Goal: Transaction & Acquisition: Purchase product/service

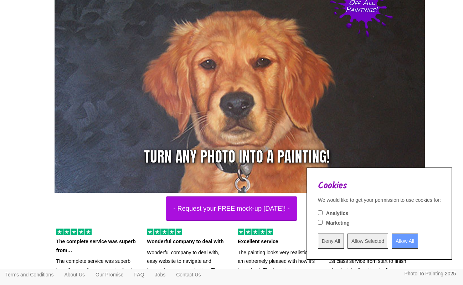
scroll to position [80, 0]
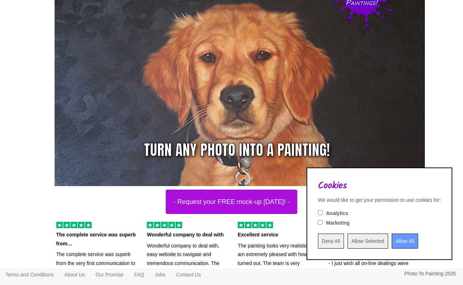
click at [318, 240] on input "Deny All" at bounding box center [331, 240] width 26 height 15
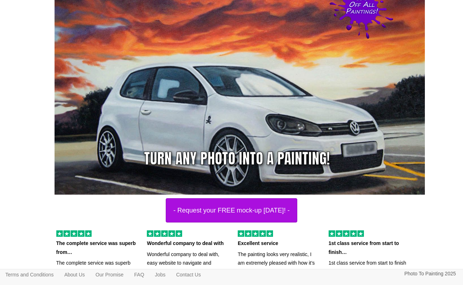
scroll to position [0, 0]
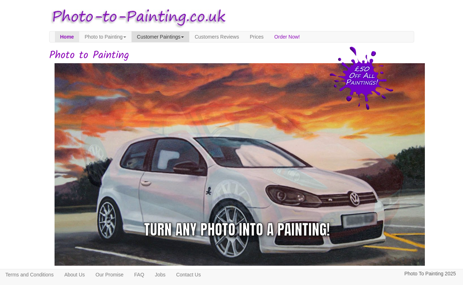
click at [164, 34] on link "Customer Paintings" at bounding box center [161, 36] width 58 height 11
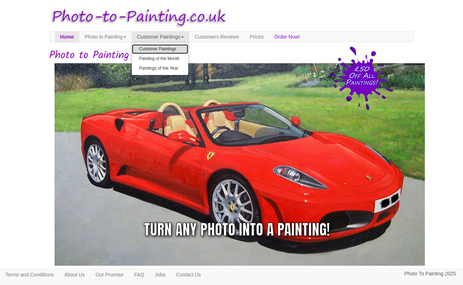
click at [165, 49] on link "Customer Paintings" at bounding box center [160, 49] width 56 height 10
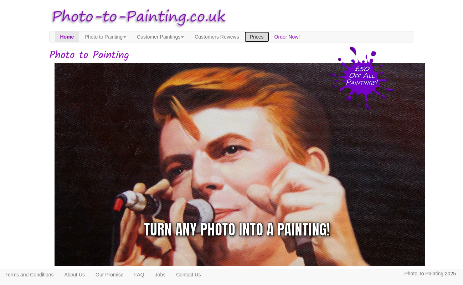
click at [269, 38] on link "Prices" at bounding box center [257, 36] width 25 height 11
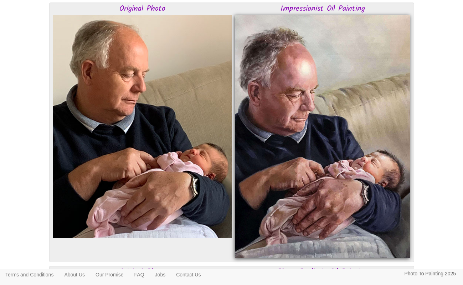
scroll to position [343, 0]
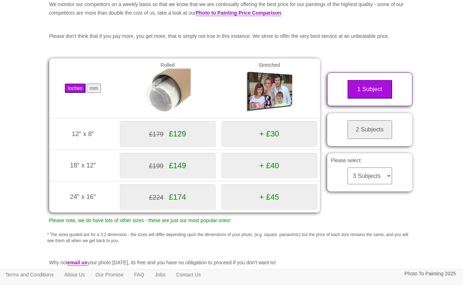
scroll to position [64, 0]
click at [365, 184] on select "3 Subjects 4 Subjects 5 Subjects 6 Subjects 7 Subjects 8 Subjects 9 Subjects 10…" at bounding box center [370, 175] width 45 height 17
select select "5"
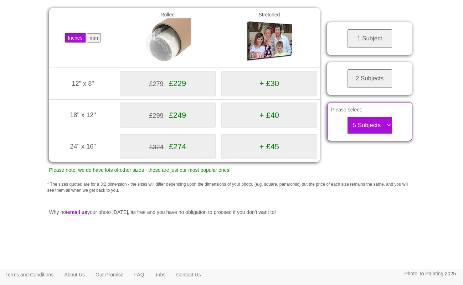
scroll to position [0, 0]
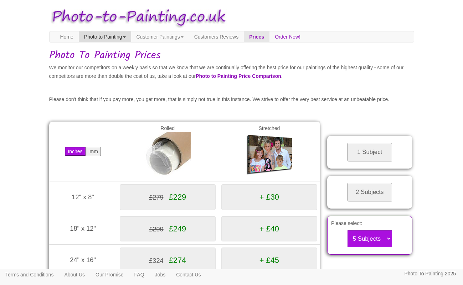
click at [115, 39] on link "Photo to Painting" at bounding box center [105, 36] width 52 height 11
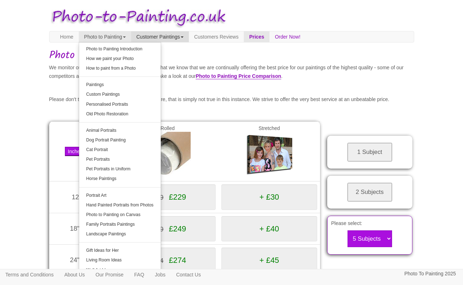
click at [157, 38] on link "Customer Paintings" at bounding box center [160, 36] width 58 height 11
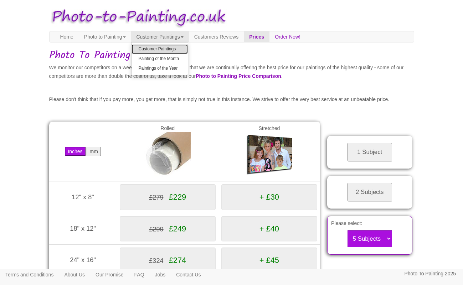
click at [159, 50] on link "Customer Paintings" at bounding box center [160, 49] width 56 height 10
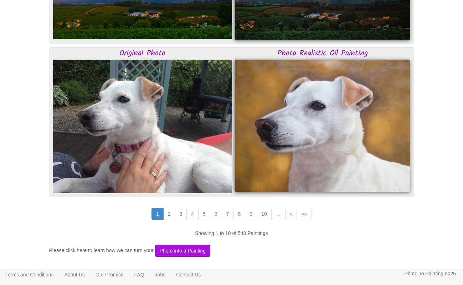
scroll to position [1862, 0]
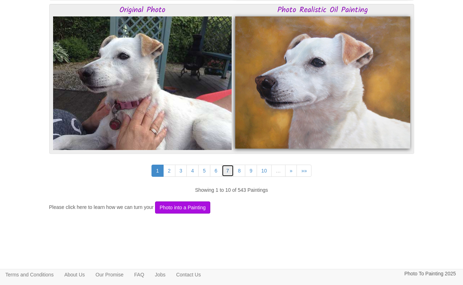
click at [227, 176] on link "7" at bounding box center [228, 170] width 12 height 12
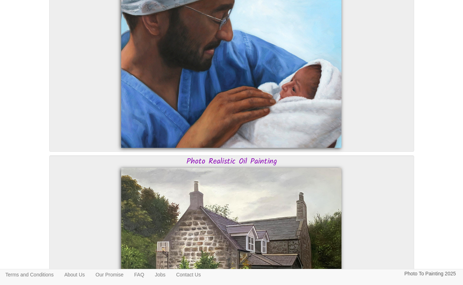
scroll to position [2150, 0]
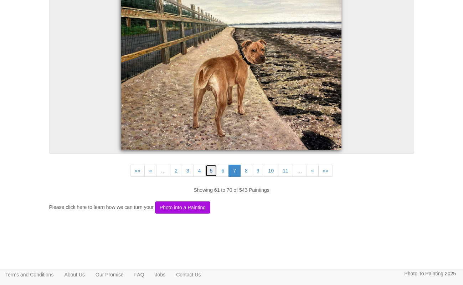
click at [210, 169] on link "5" at bounding box center [211, 170] width 12 height 12
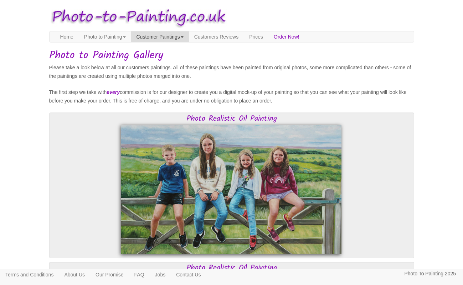
click at [177, 38] on link "Customer Paintings" at bounding box center [160, 36] width 58 height 11
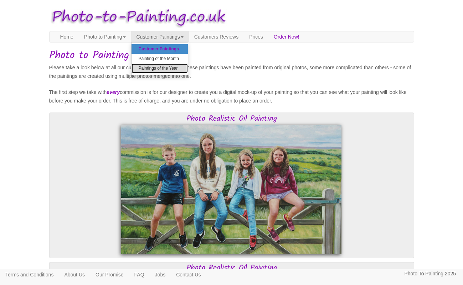
click at [173, 65] on link "Paintings of the Year" at bounding box center [160, 69] width 56 height 10
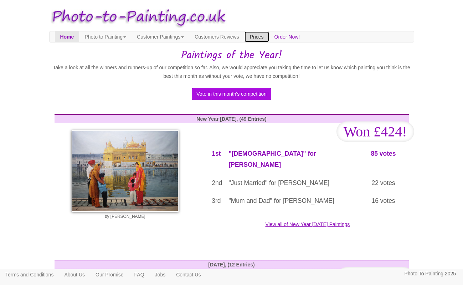
click at [269, 36] on link "Prices" at bounding box center [257, 36] width 25 height 11
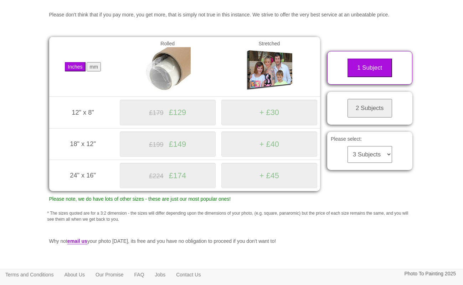
scroll to position [86, 0]
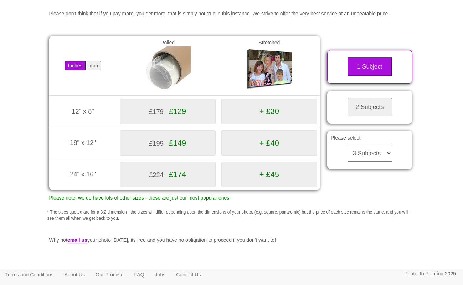
click at [360, 158] on select "3 Subjects 4 Subjects 5 Subjects 6 Subjects 7 Subjects 8 Subjects 9 Subjects 10…" at bounding box center [370, 153] width 45 height 17
select select "5"
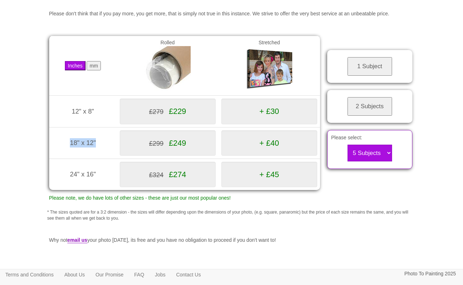
drag, startPoint x: 102, startPoint y: 153, endPoint x: 59, endPoint y: 153, distance: 42.5
click at [59, 153] on td "18" x 12" (457mm x 305mm)" at bounding box center [83, 142] width 68 height 31
click at [207, 156] on div "£299 £249" at bounding box center [168, 142] width 96 height 25
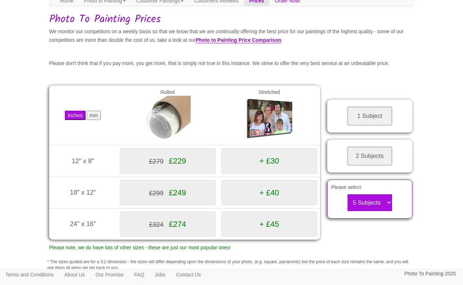
scroll to position [0, 0]
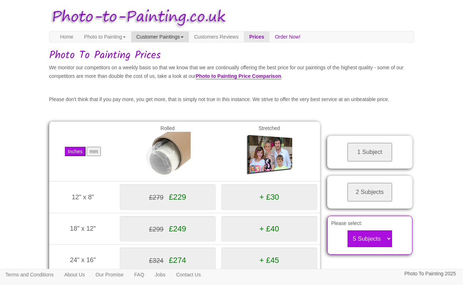
click at [186, 32] on link "Customer Paintings" at bounding box center [160, 36] width 58 height 11
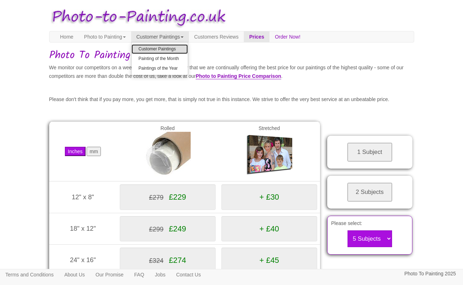
click at [173, 48] on link "Customer Paintings" at bounding box center [160, 49] width 56 height 10
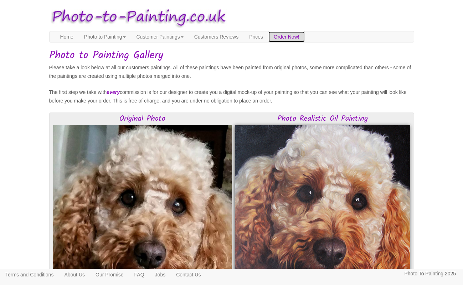
click at [305, 38] on link "Order Now!" at bounding box center [287, 36] width 36 height 11
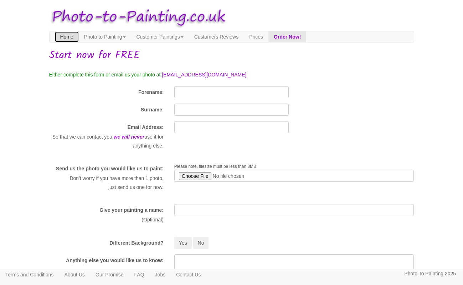
click at [67, 38] on link "Home" at bounding box center [67, 36] width 24 height 11
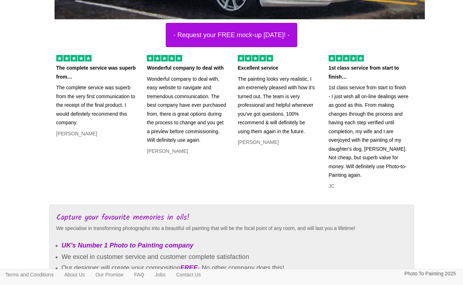
scroll to position [246, 0]
